Goal: Information Seeking & Learning: Learn about a topic

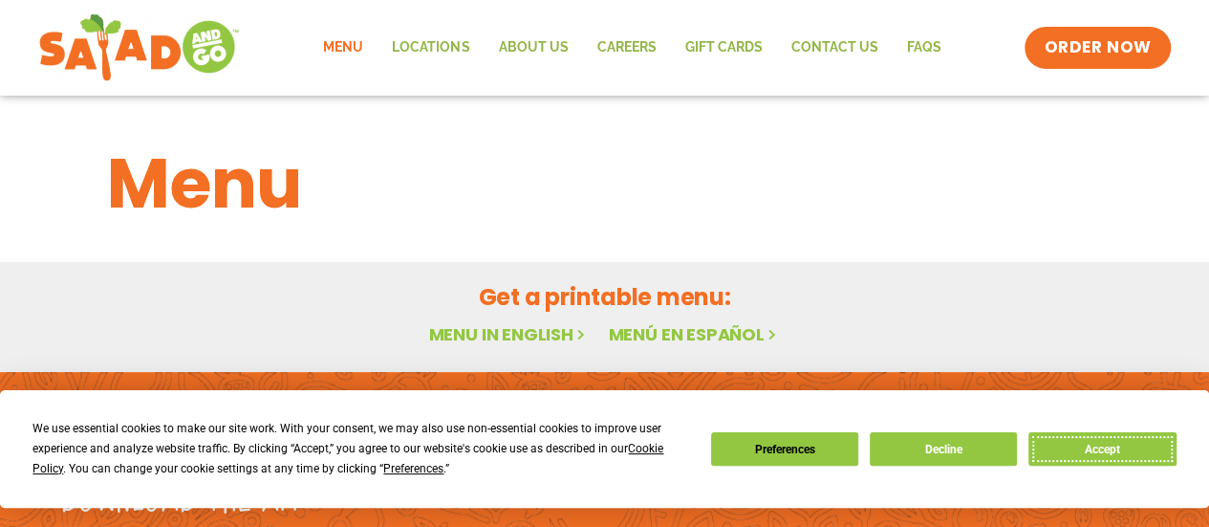
click at [1070, 443] on button "Accept" at bounding box center [1101, 448] width 147 height 33
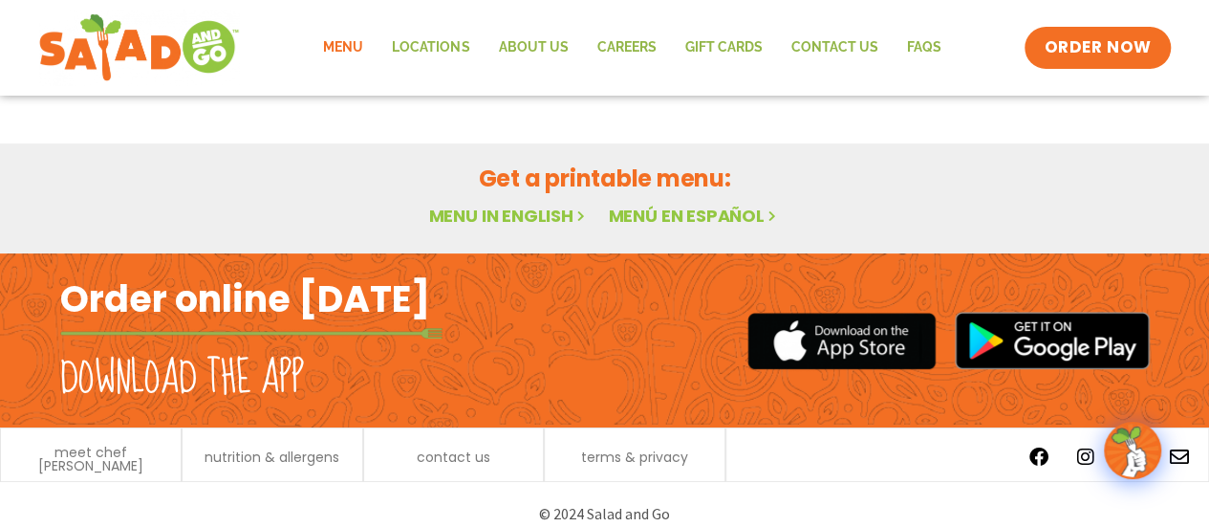
scroll to position [137, 0]
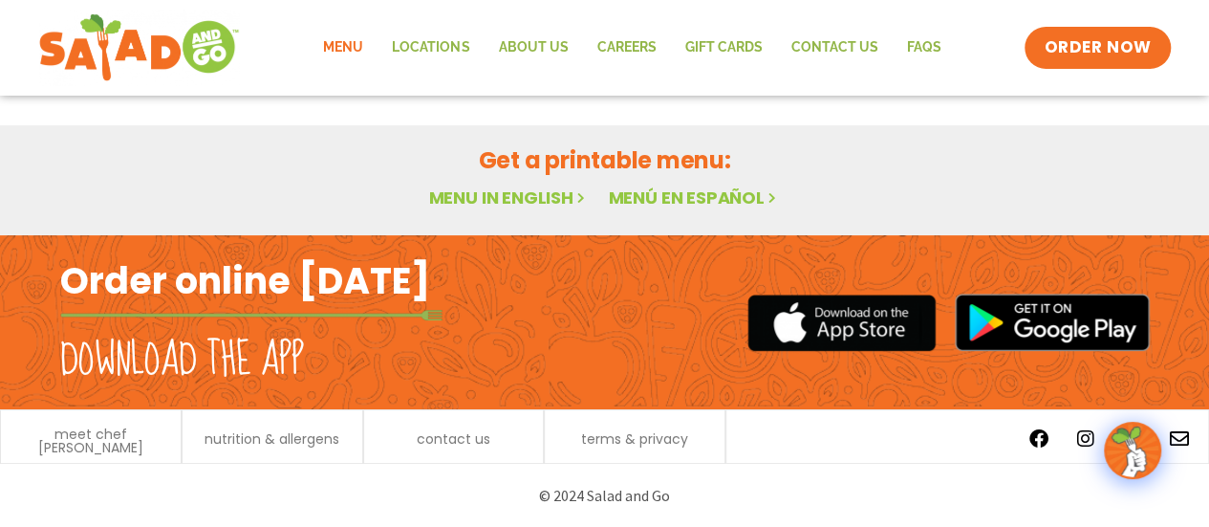
click at [508, 204] on link "Menu in English" at bounding box center [508, 197] width 161 height 24
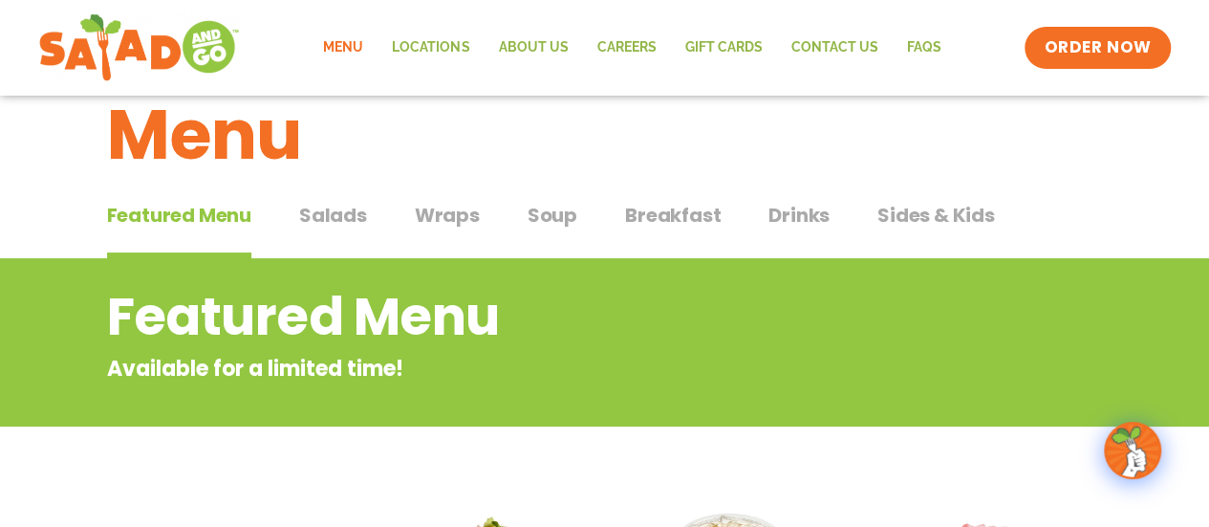
scroll to position [41, 0]
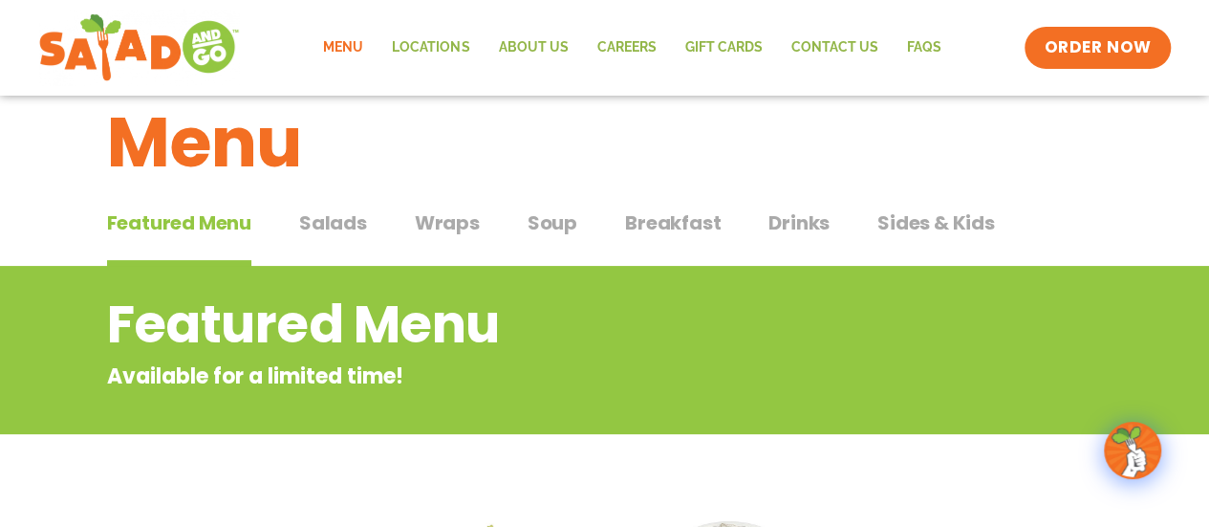
click at [437, 215] on span "Wraps" at bounding box center [447, 222] width 65 height 29
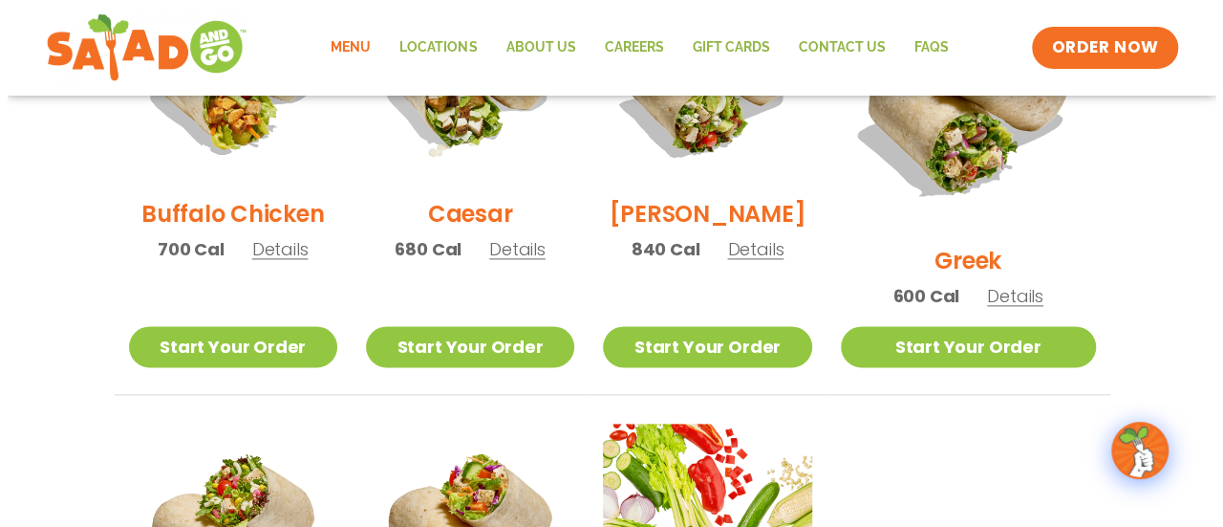
scroll to position [956, 0]
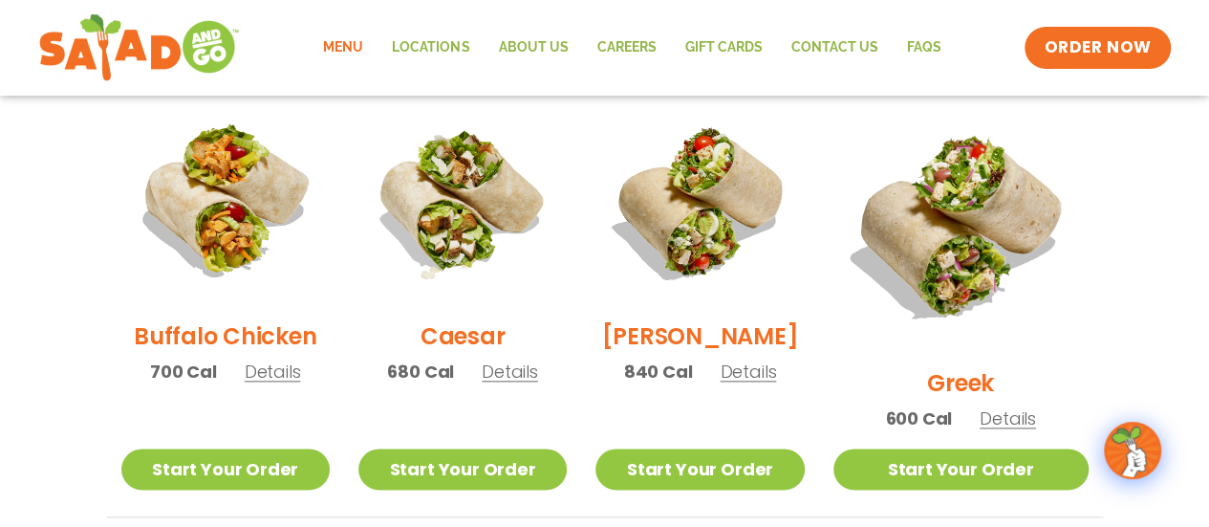
click at [529, 359] on span "Details" at bounding box center [510, 371] width 56 height 24
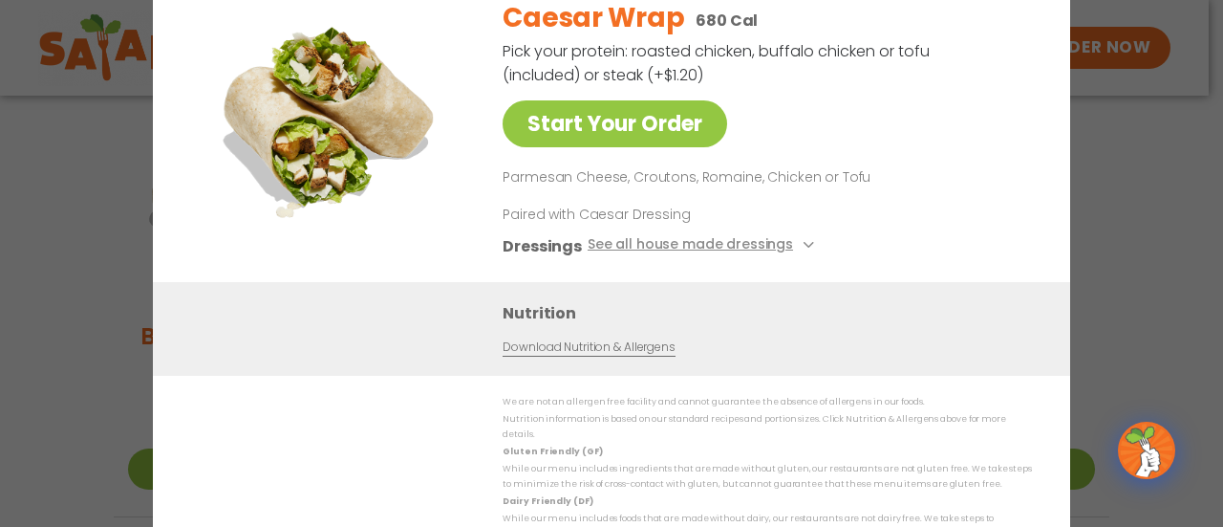
click at [559, 349] on link "Download Nutrition & Allergens" at bounding box center [589, 346] width 172 height 18
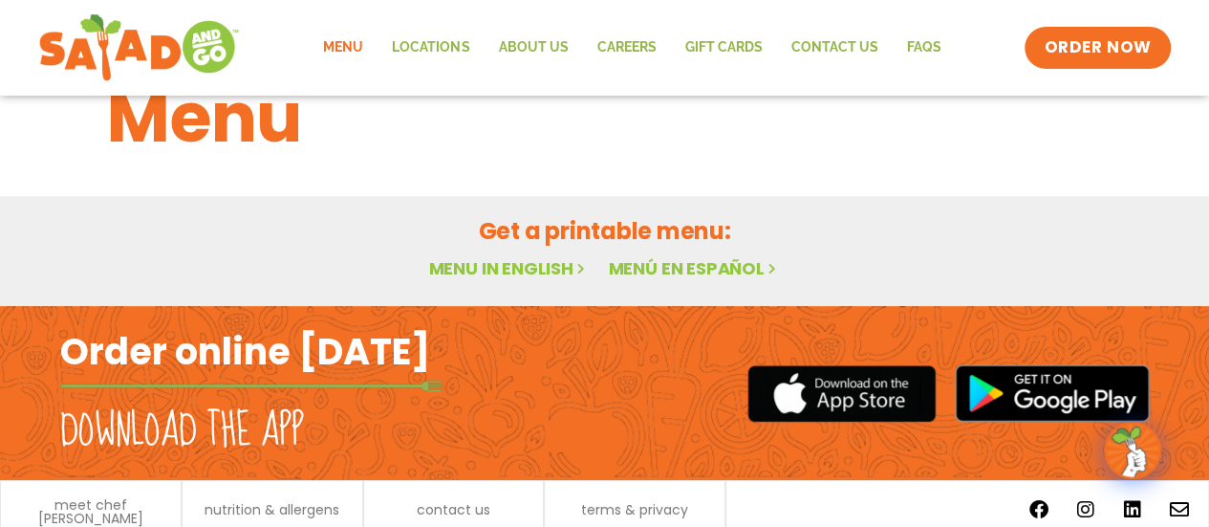
scroll to position [96, 0]
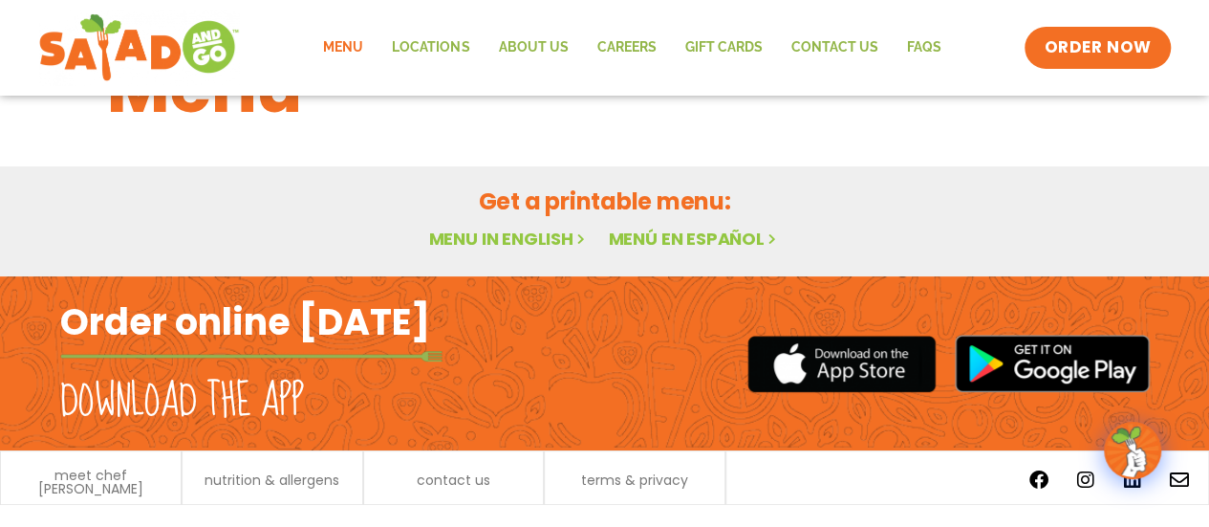
click at [493, 239] on link "Menu in English" at bounding box center [508, 239] width 161 height 24
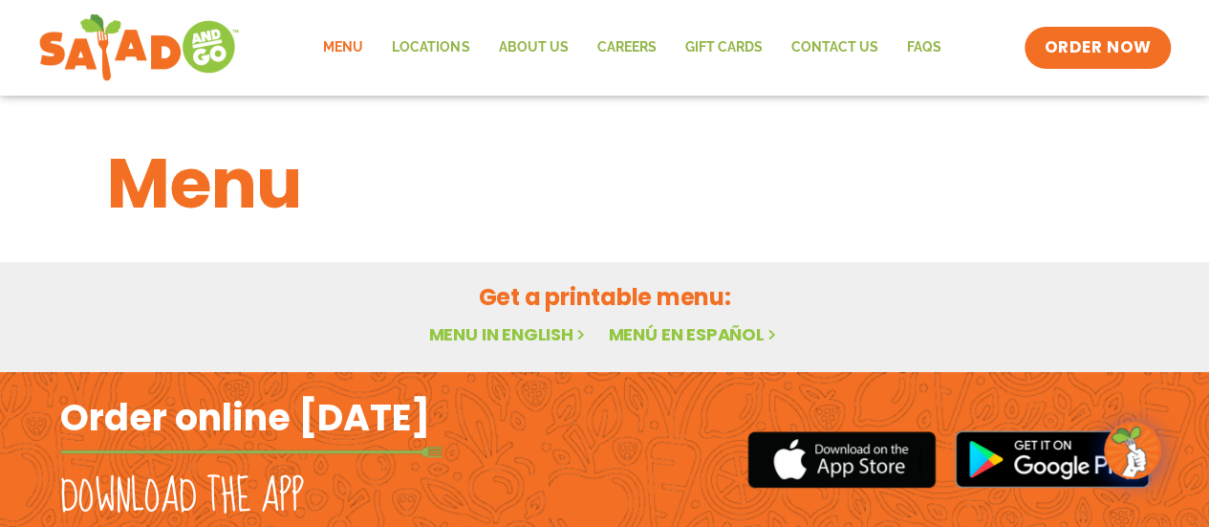
click at [569, 334] on link "Menu in English" at bounding box center [508, 334] width 161 height 24
